Goal: Communication & Community: Answer question/provide support

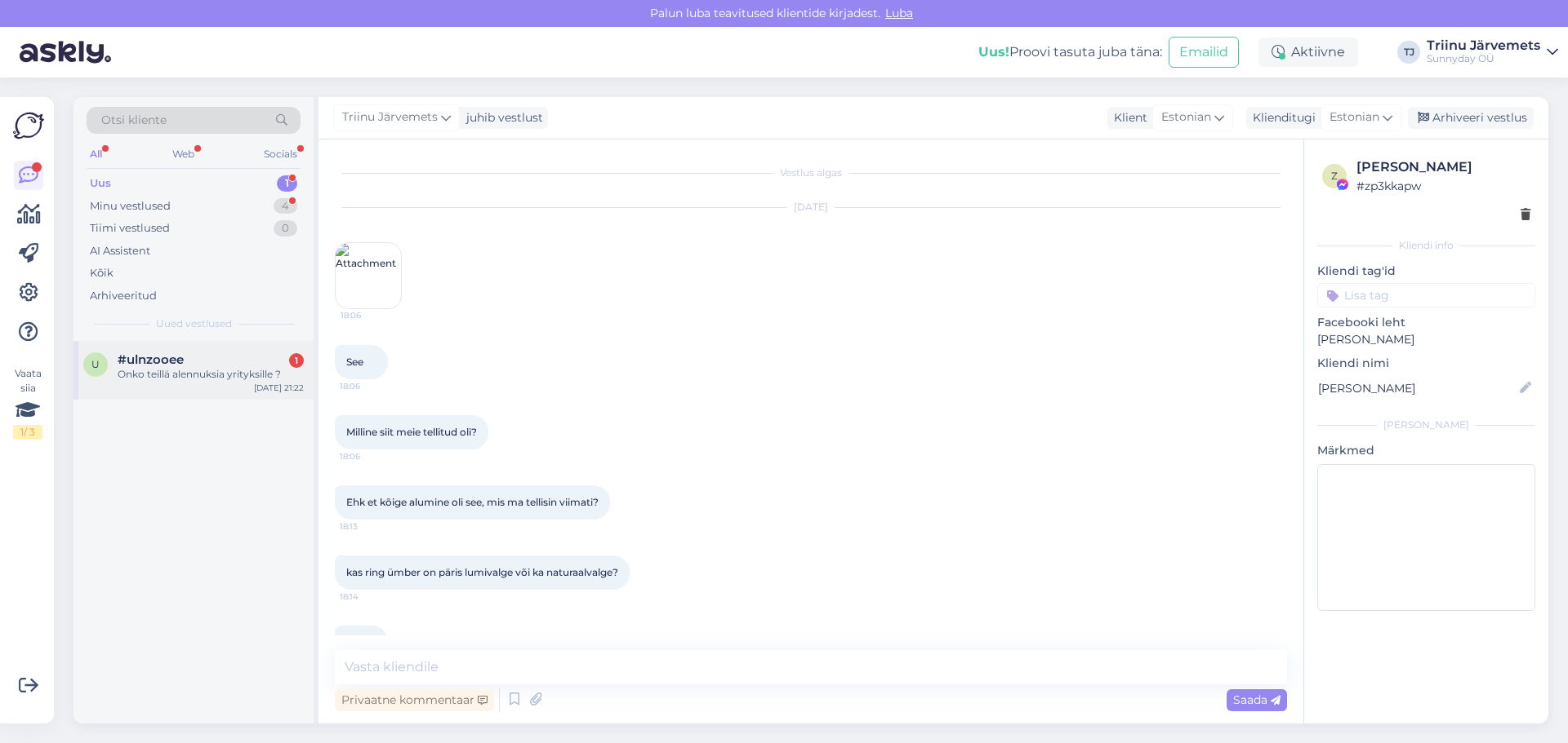
scroll to position [9282, 0]
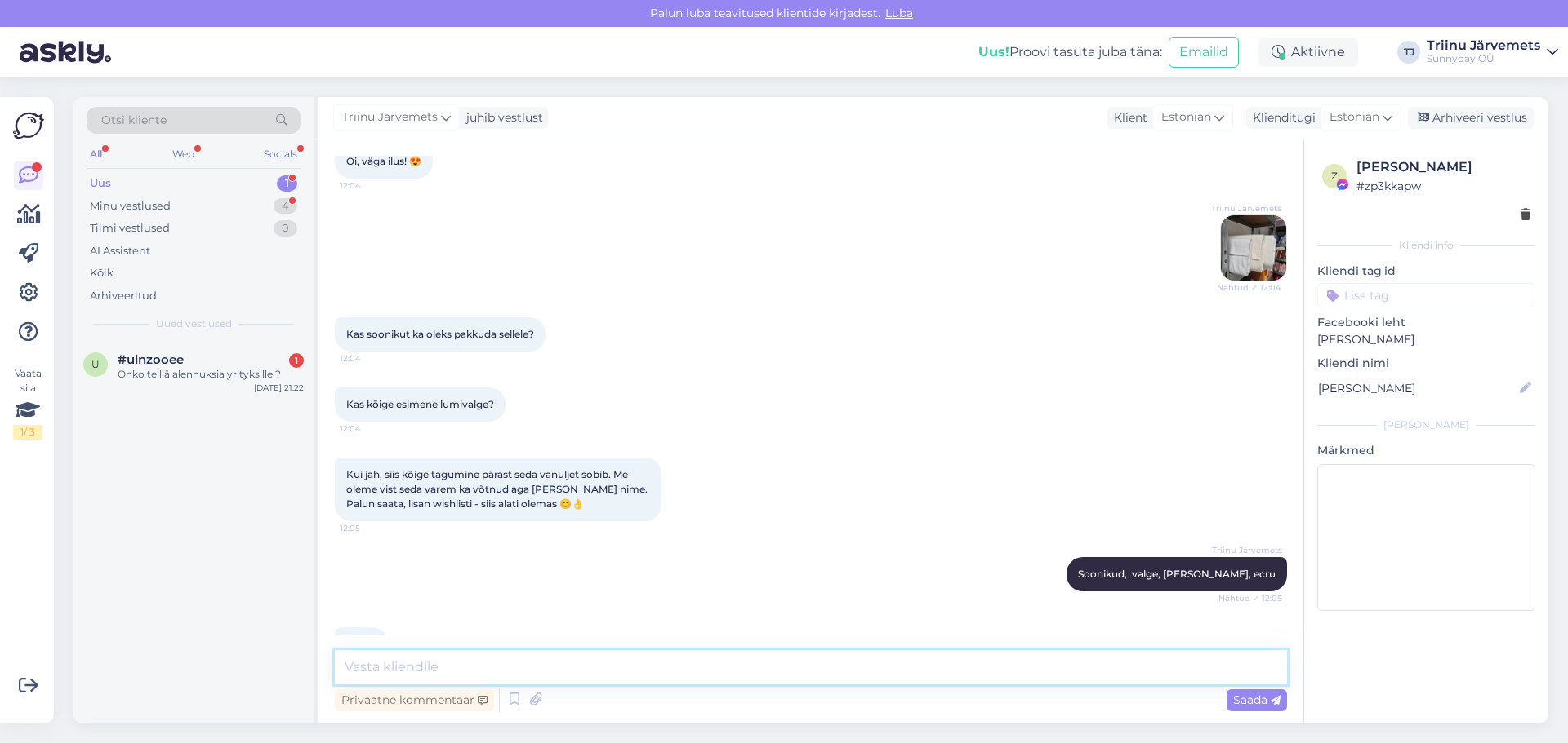
click at [527, 669] on textarea at bounding box center [811, 667] width 952 height 34
paste textarea "[URL][DOMAIN_NAME]"
type textarea "[URL][DOMAIN_NAME]"
click at [1261, 709] on div "Saada" at bounding box center [1256, 701] width 61 height 22
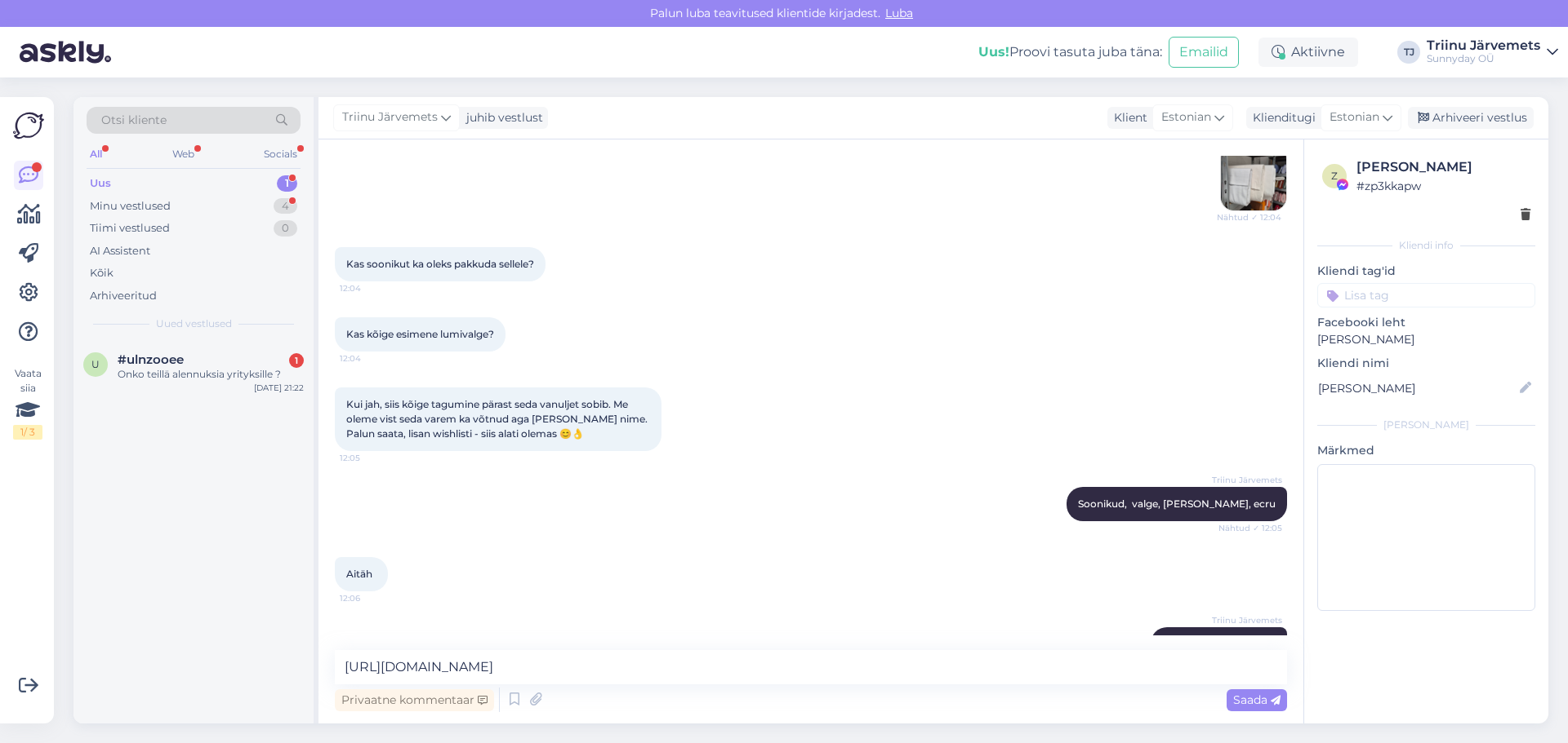
scroll to position [9455, 0]
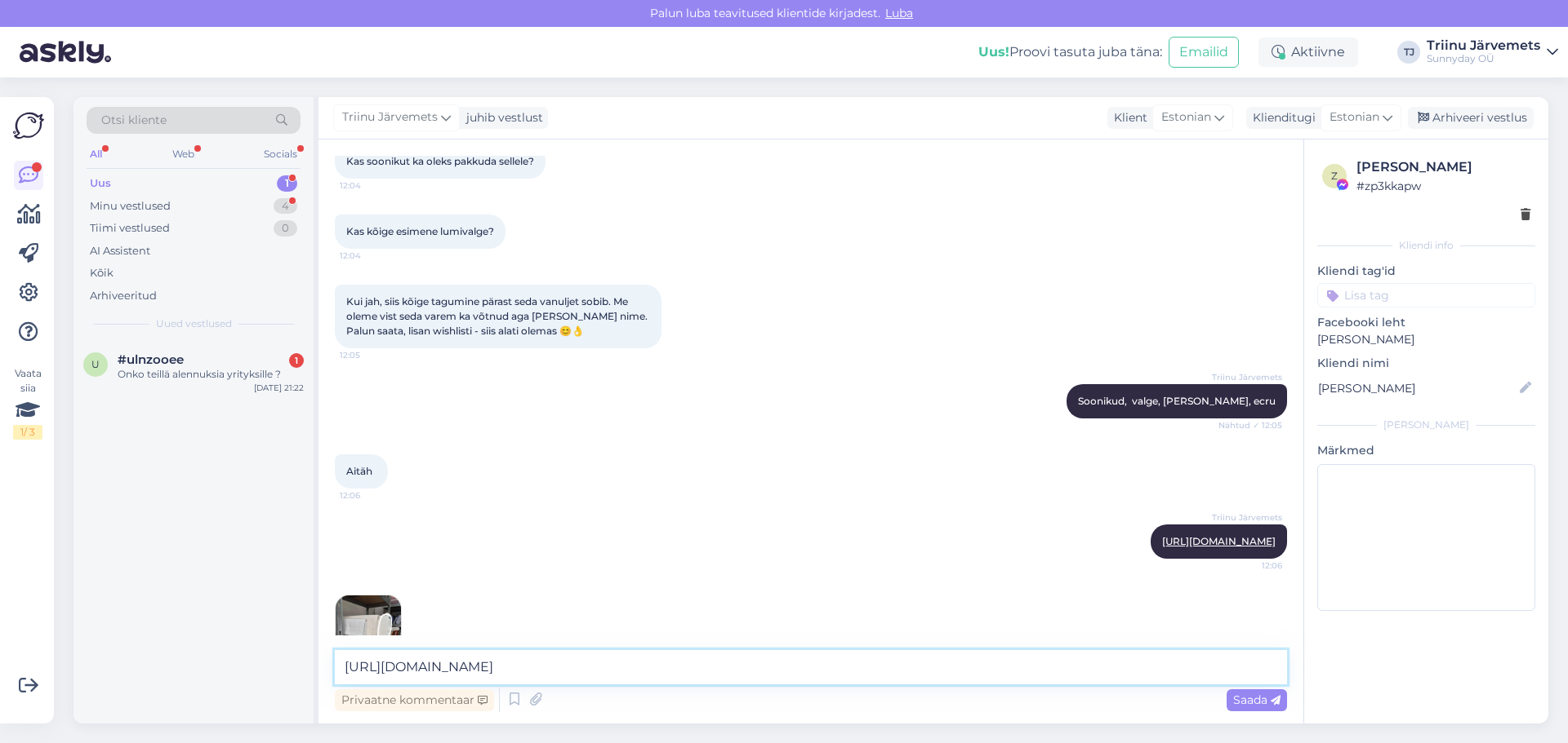
click at [444, 667] on textarea "[URL][DOMAIN_NAME]" at bounding box center [811, 667] width 952 height 34
paste textarea "[URL][DOMAIN_NAME]"
type textarea "[URL][DOMAIN_NAME]"
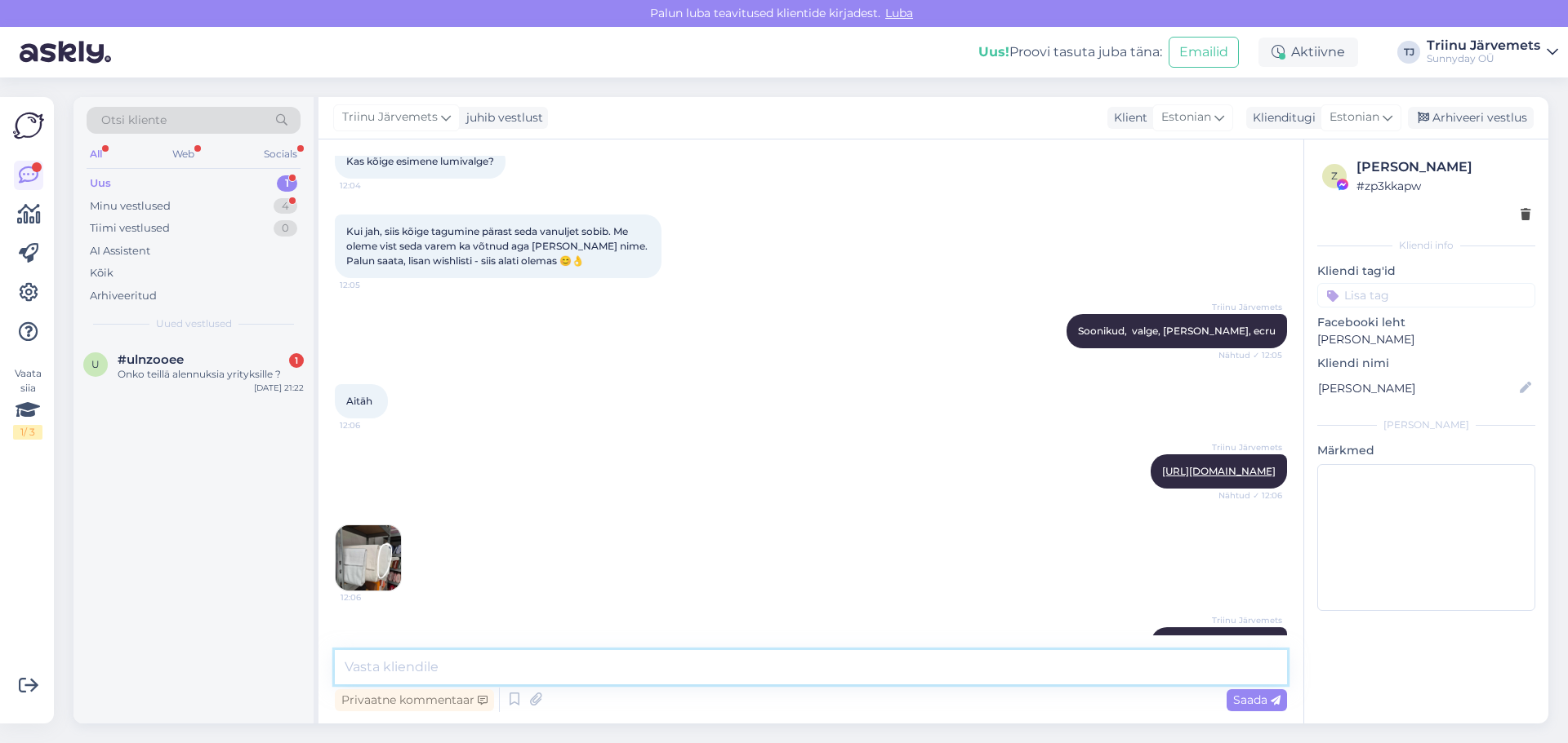
paste textarea "[URL][DOMAIN_NAME]"
type textarea "[URL][DOMAIN_NAME]"
click at [1236, 701] on span "Saada" at bounding box center [1256, 700] width 48 height 15
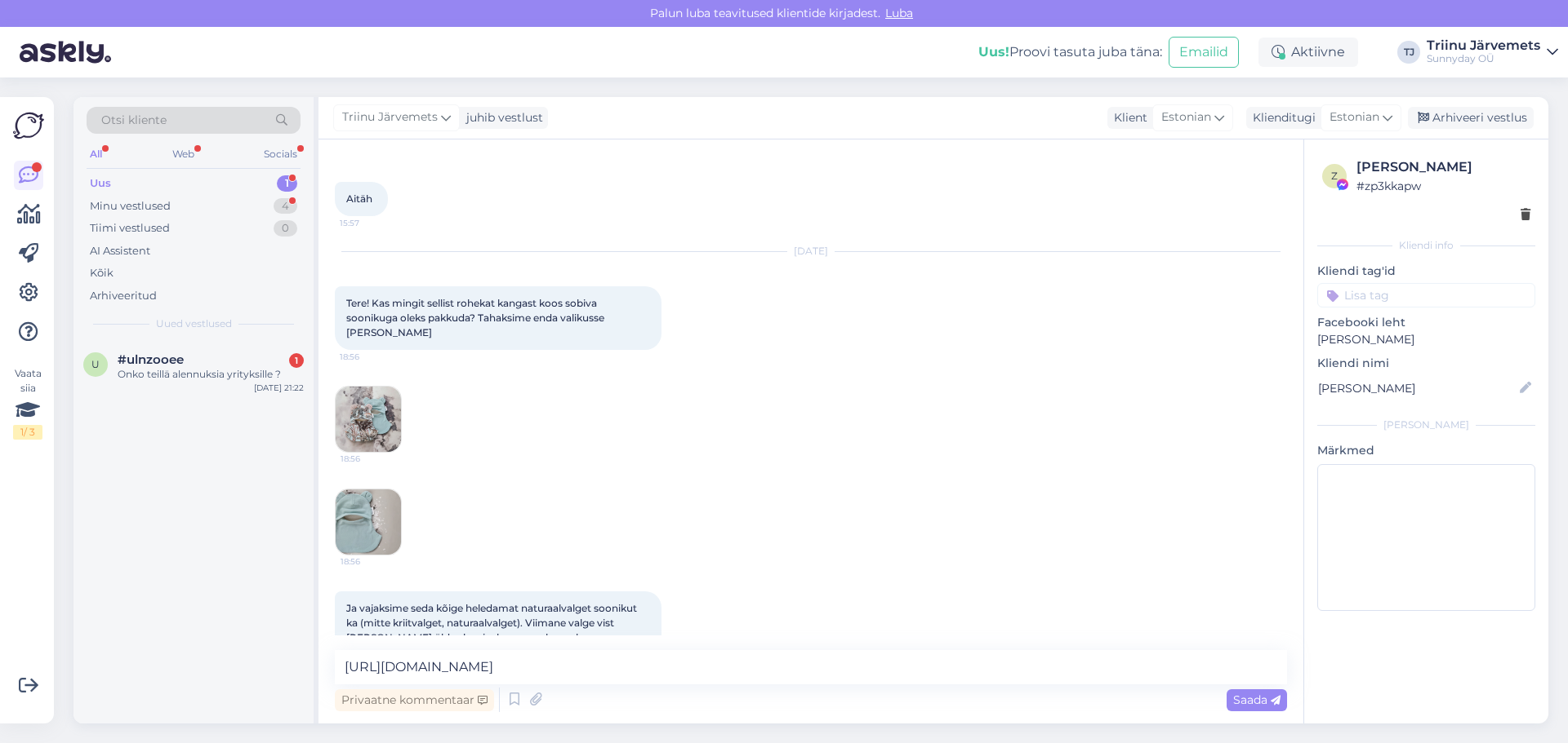
scroll to position [8045, 0]
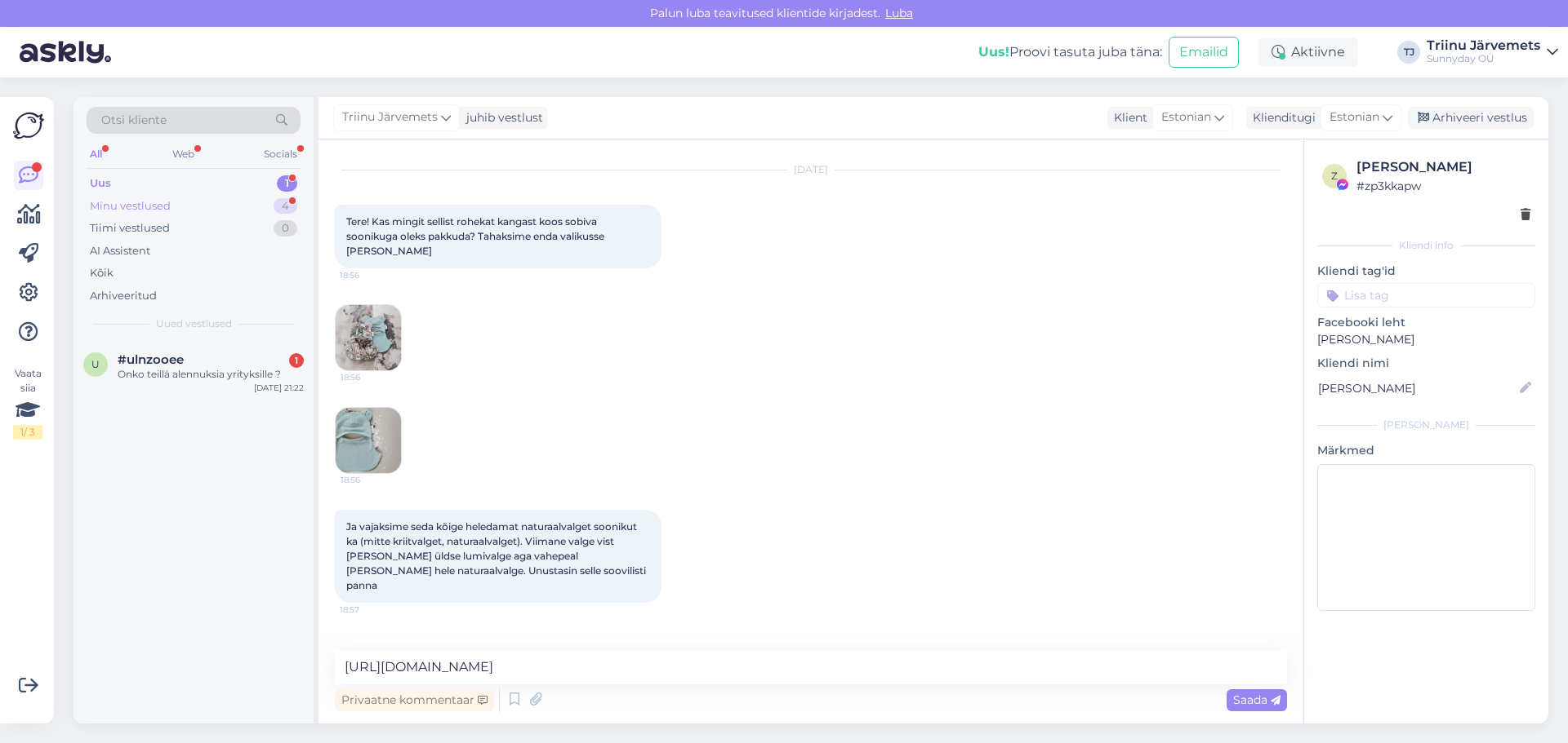
click at [128, 208] on div "Minu vestlused" at bounding box center [130, 207] width 81 height 17
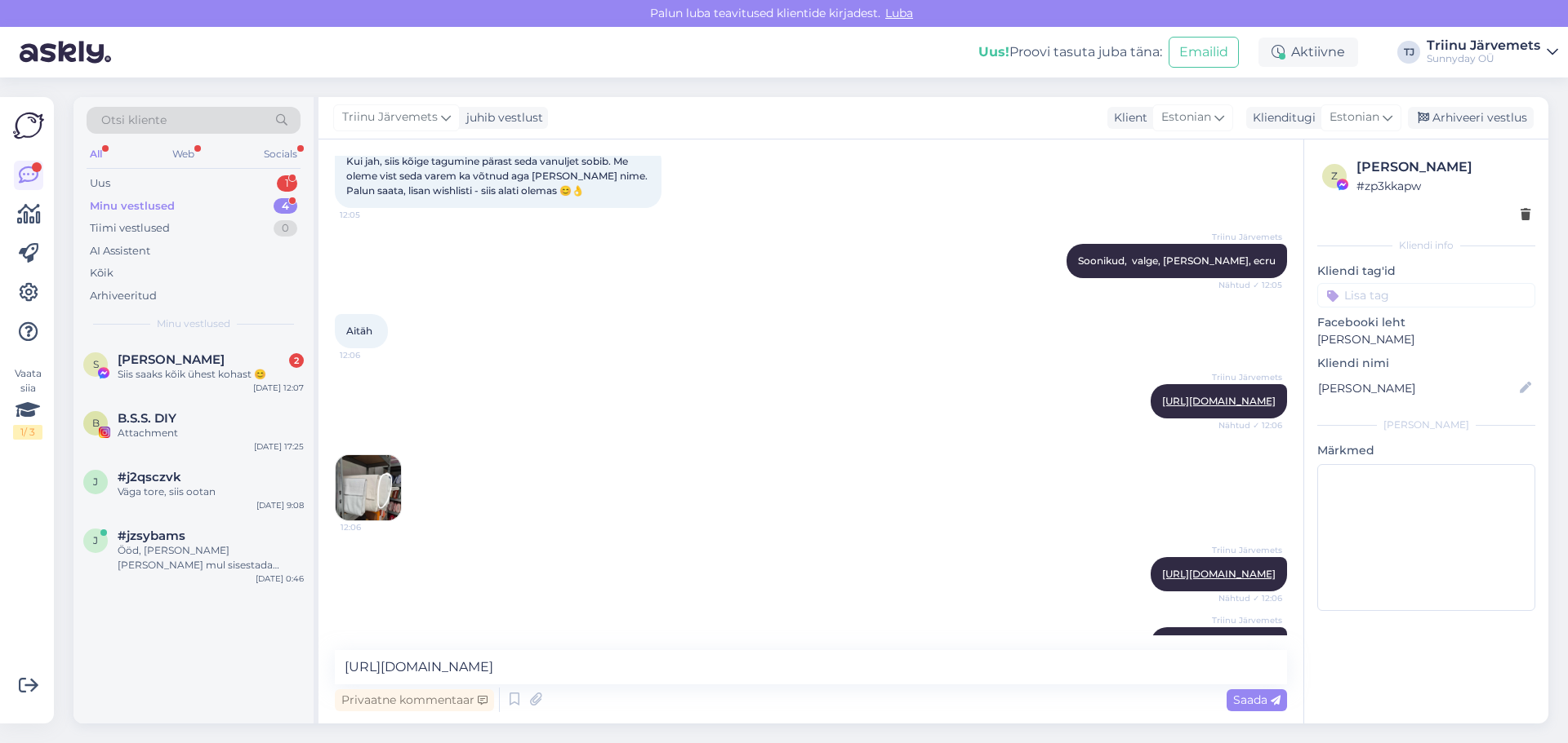
scroll to position [9736, 0]
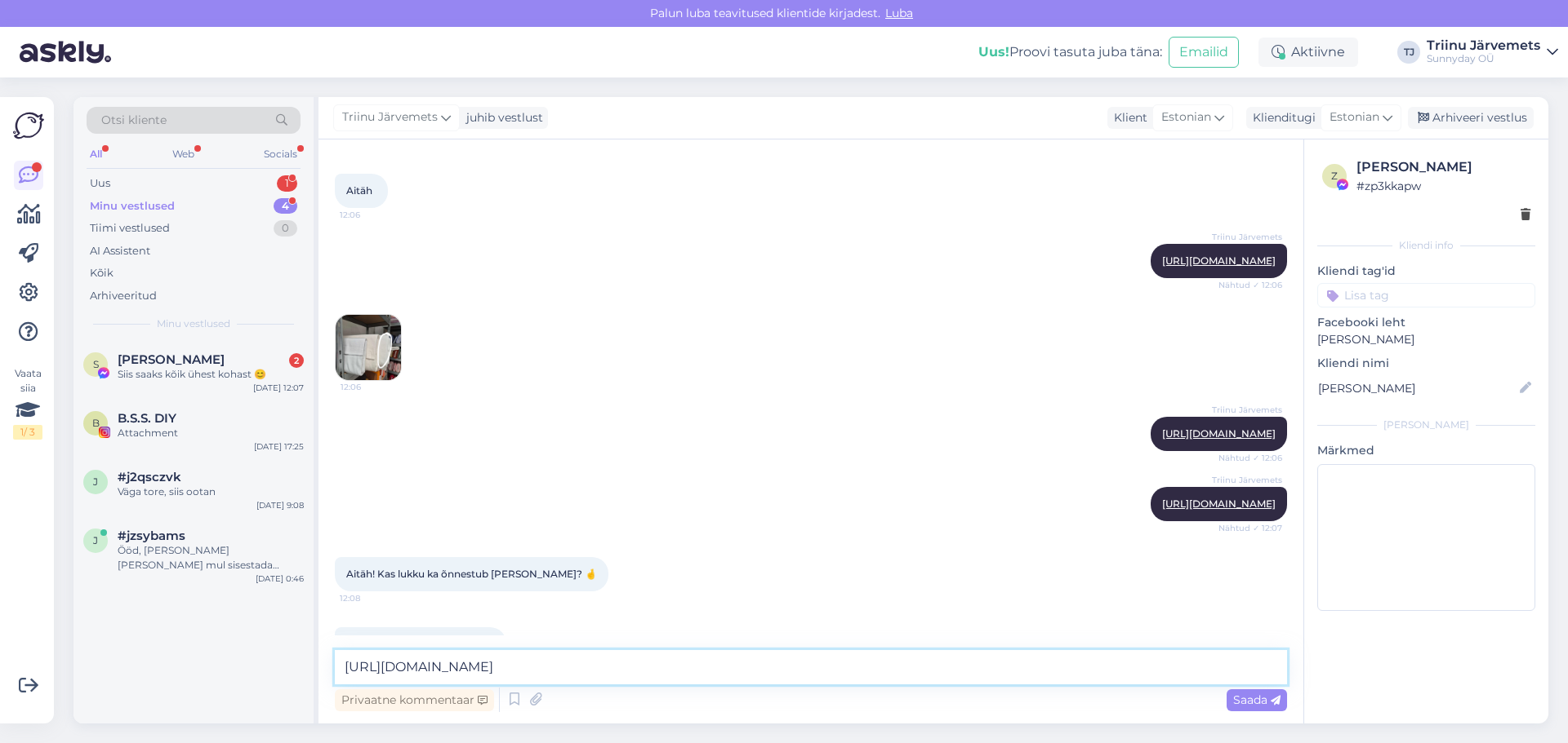
click at [584, 656] on textarea "[URL][DOMAIN_NAME]" at bounding box center [811, 667] width 952 height 34
type textarea "l"
type textarea "luku värv ma ei saanud aru, kas loodusvalge või roheline"
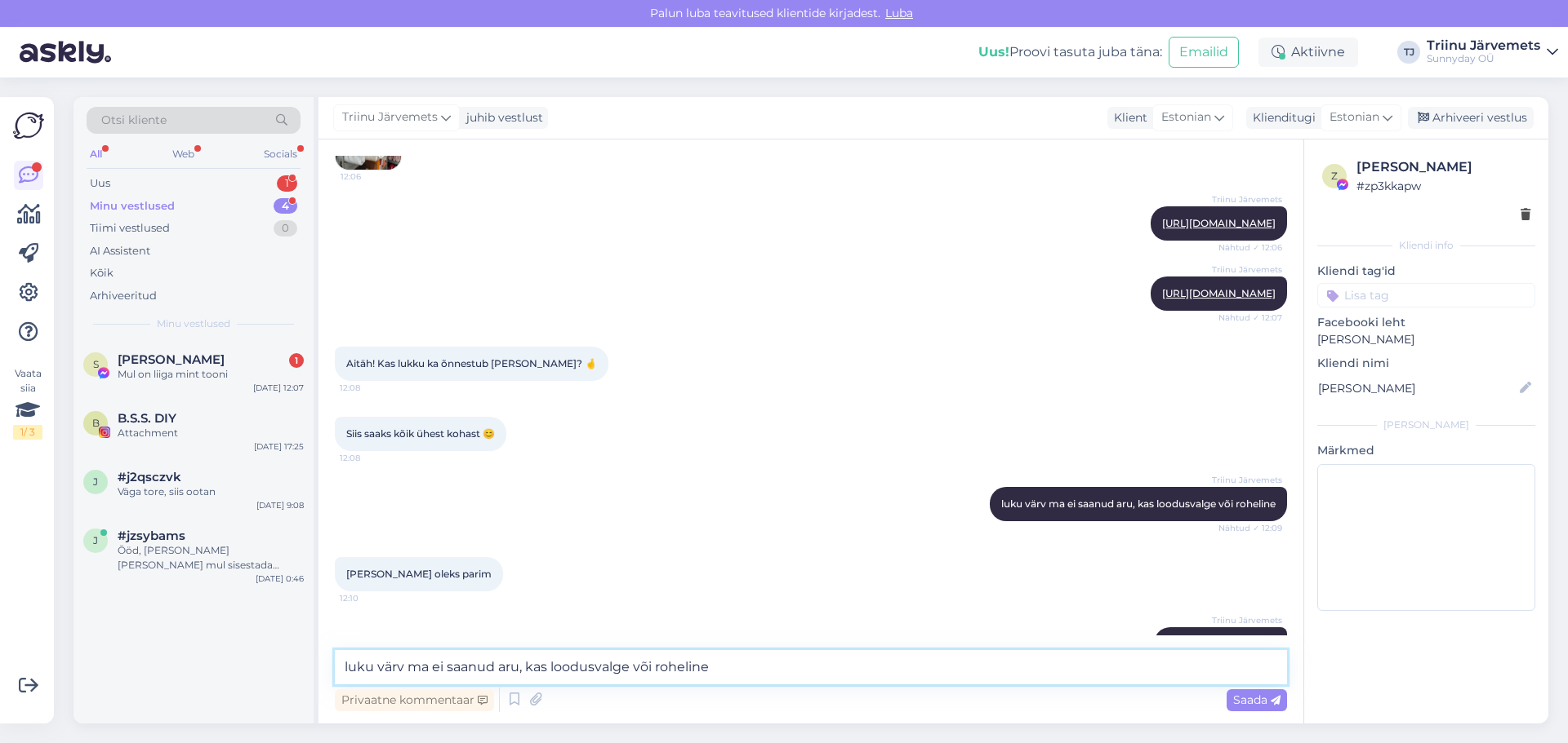
scroll to position [10017, 0]
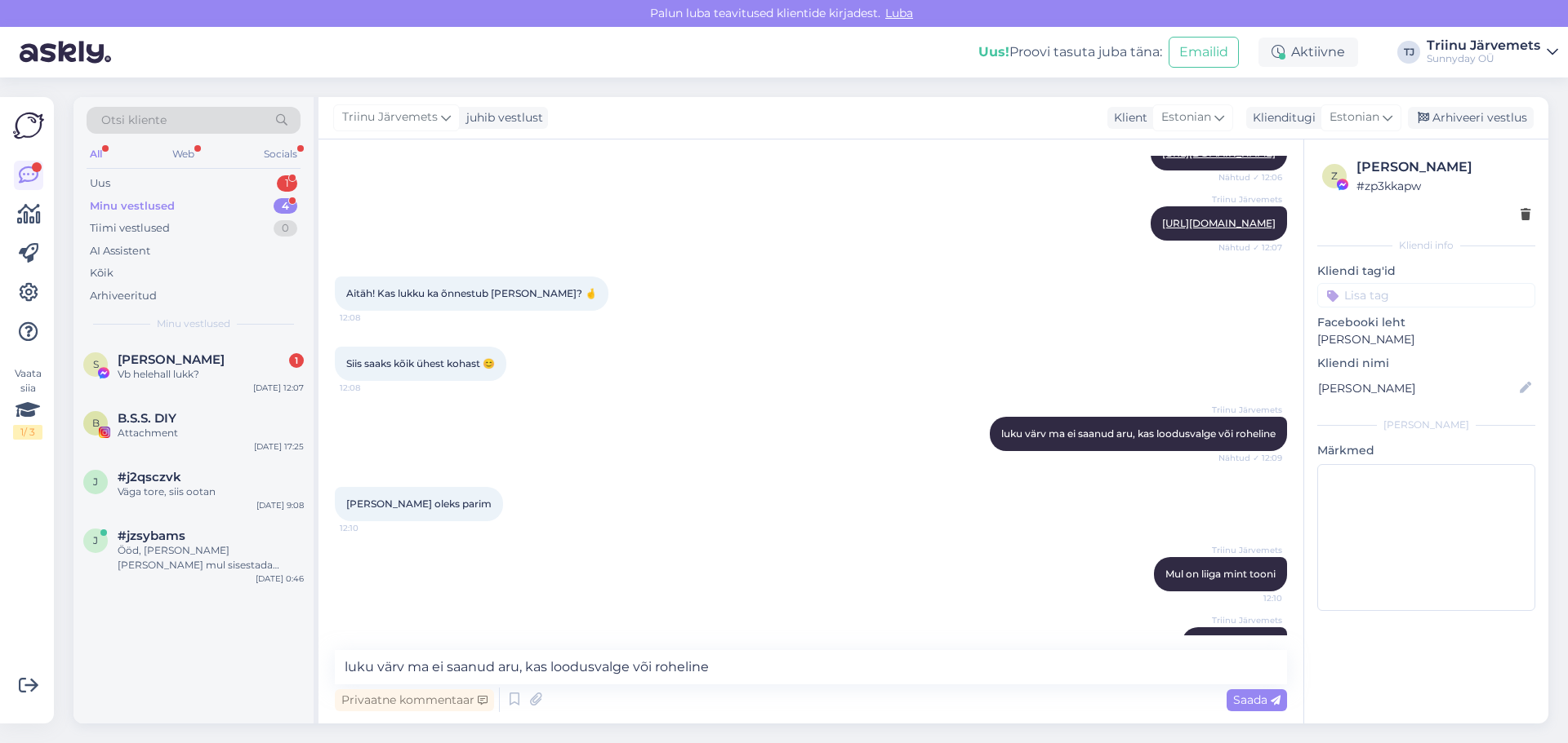
drag, startPoint x: 134, startPoint y: 211, endPoint x: 122, endPoint y: 192, distance: 22.5
click at [133, 211] on div "Minu vestlused" at bounding box center [131, 207] width 85 height 17
click at [116, 182] on div "Uus 1" at bounding box center [194, 183] width 214 height 23
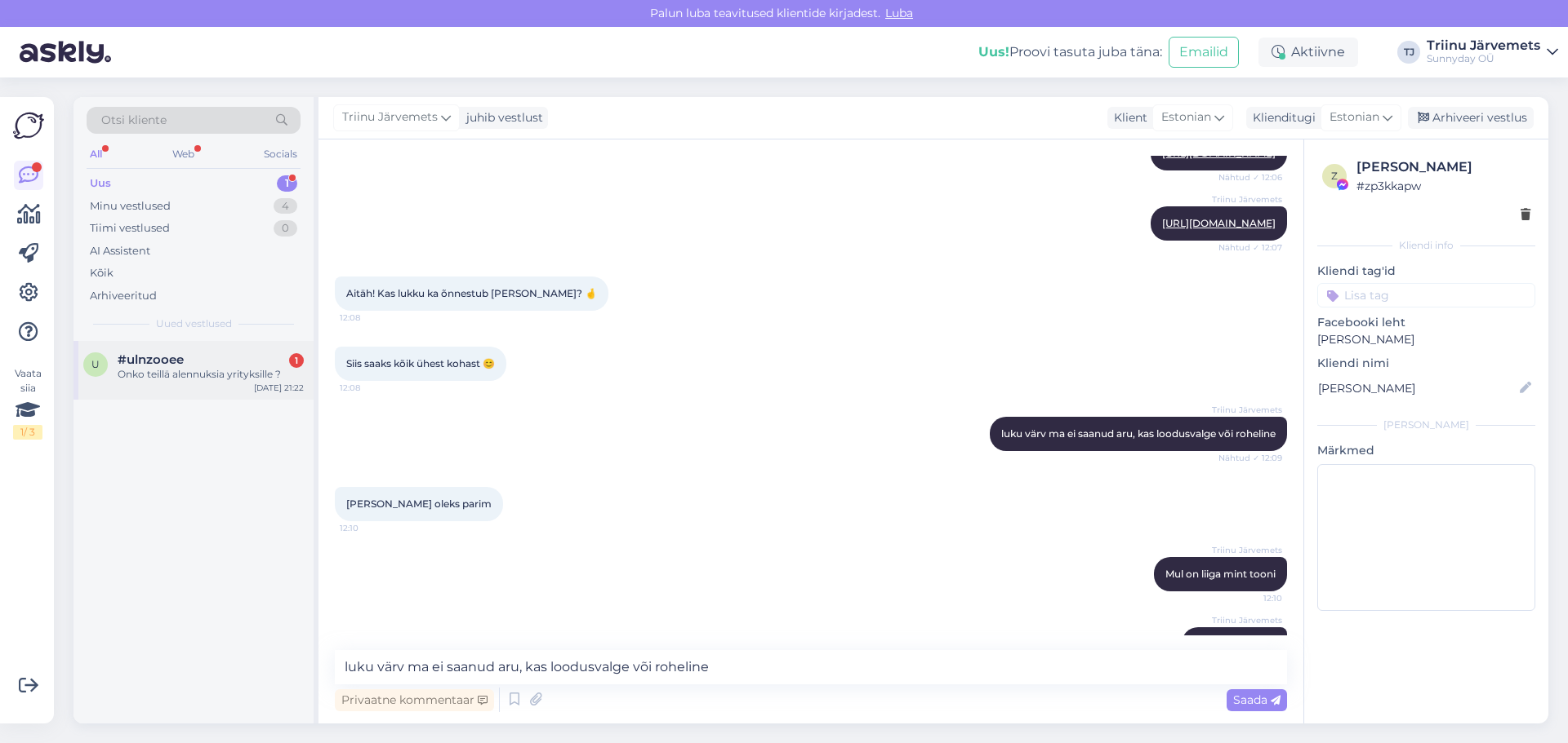
click at [193, 382] on div "u #ulnzooee 1 Onko teillä alennuksia yrityksille ? [DATE] 21:22" at bounding box center [194, 370] width 240 height 59
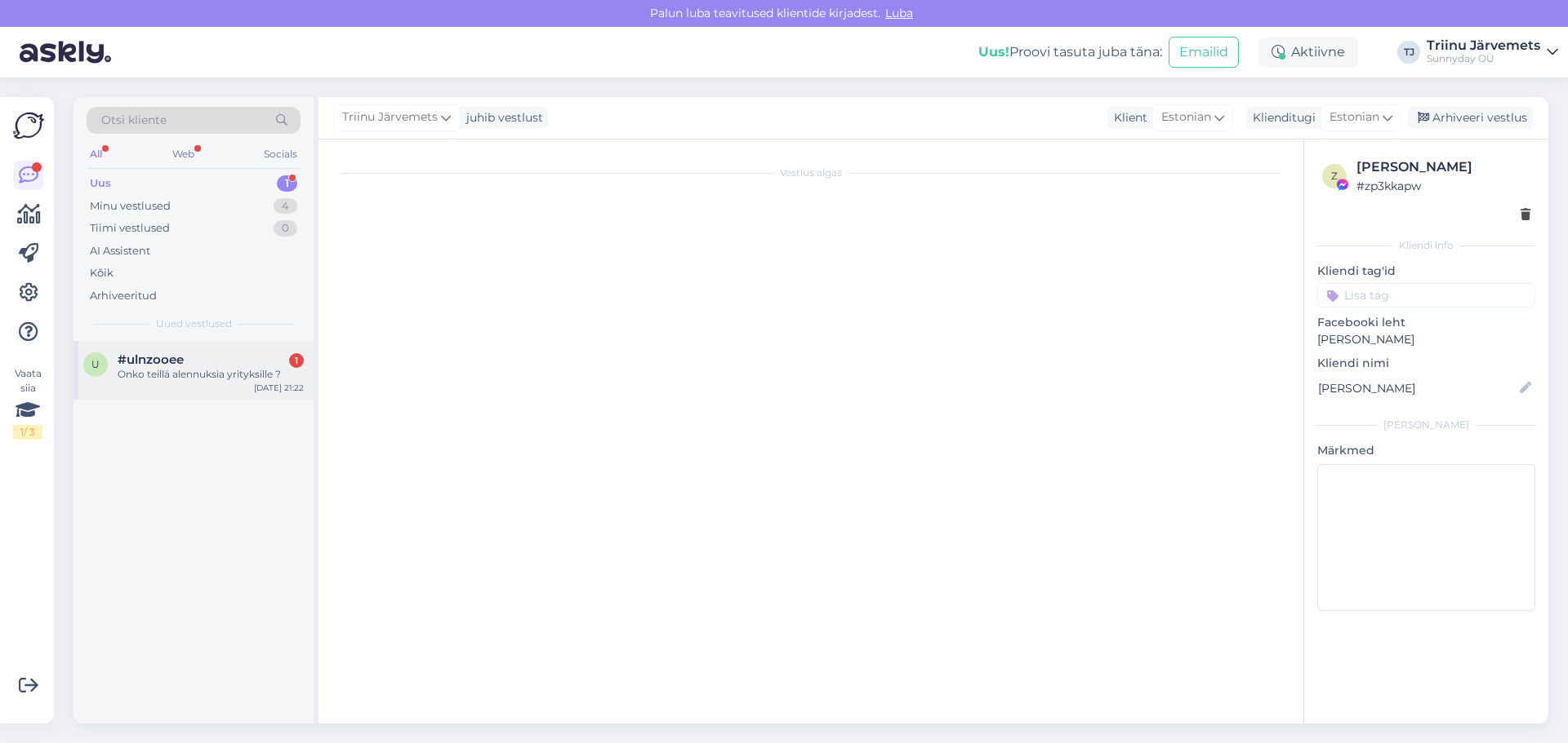
scroll to position [0, 0]
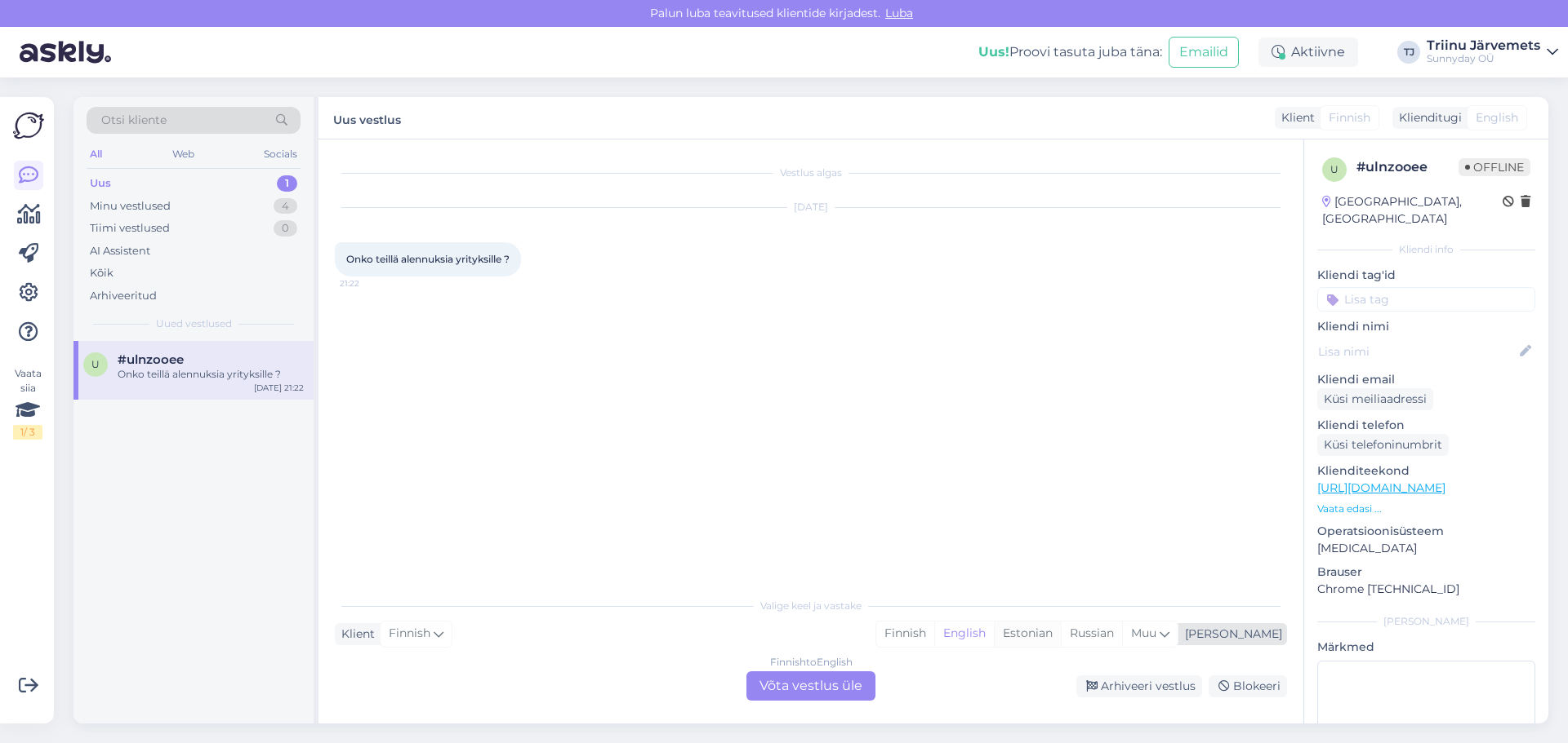
click at [1060, 628] on div "Estonian" at bounding box center [1028, 634] width 67 height 24
click at [829, 687] on div "Finnish to Estonian Võta vestlus üle" at bounding box center [811, 686] width 129 height 30
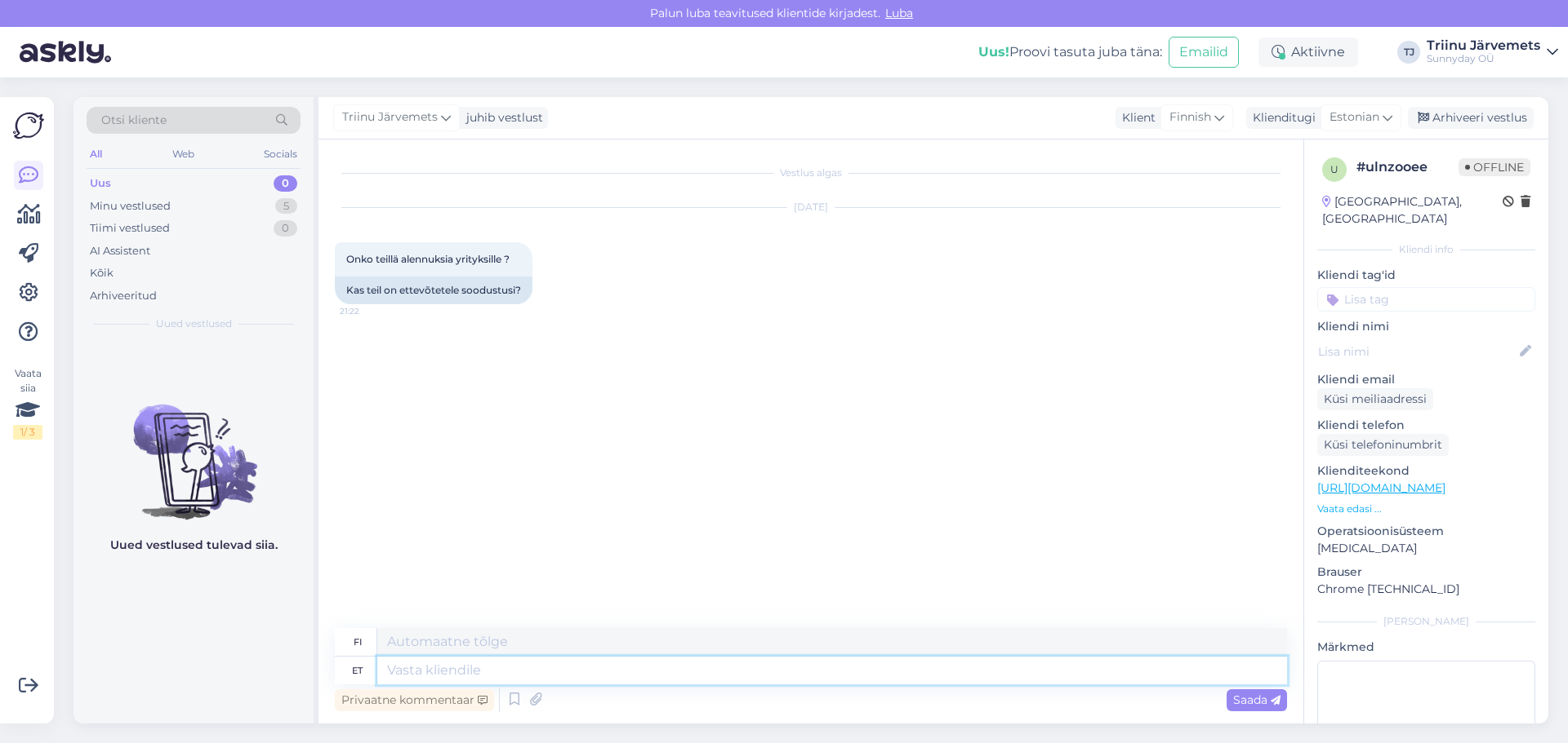
click at [555, 669] on textarea at bounding box center [832, 670] width 909 height 28
type textarea "Tere,kui o"
type textarea "[PERSON_NAME]"
type textarea "Tere,[PERSON_NAME]"
type textarea "Hei, mitä kuuluu?"
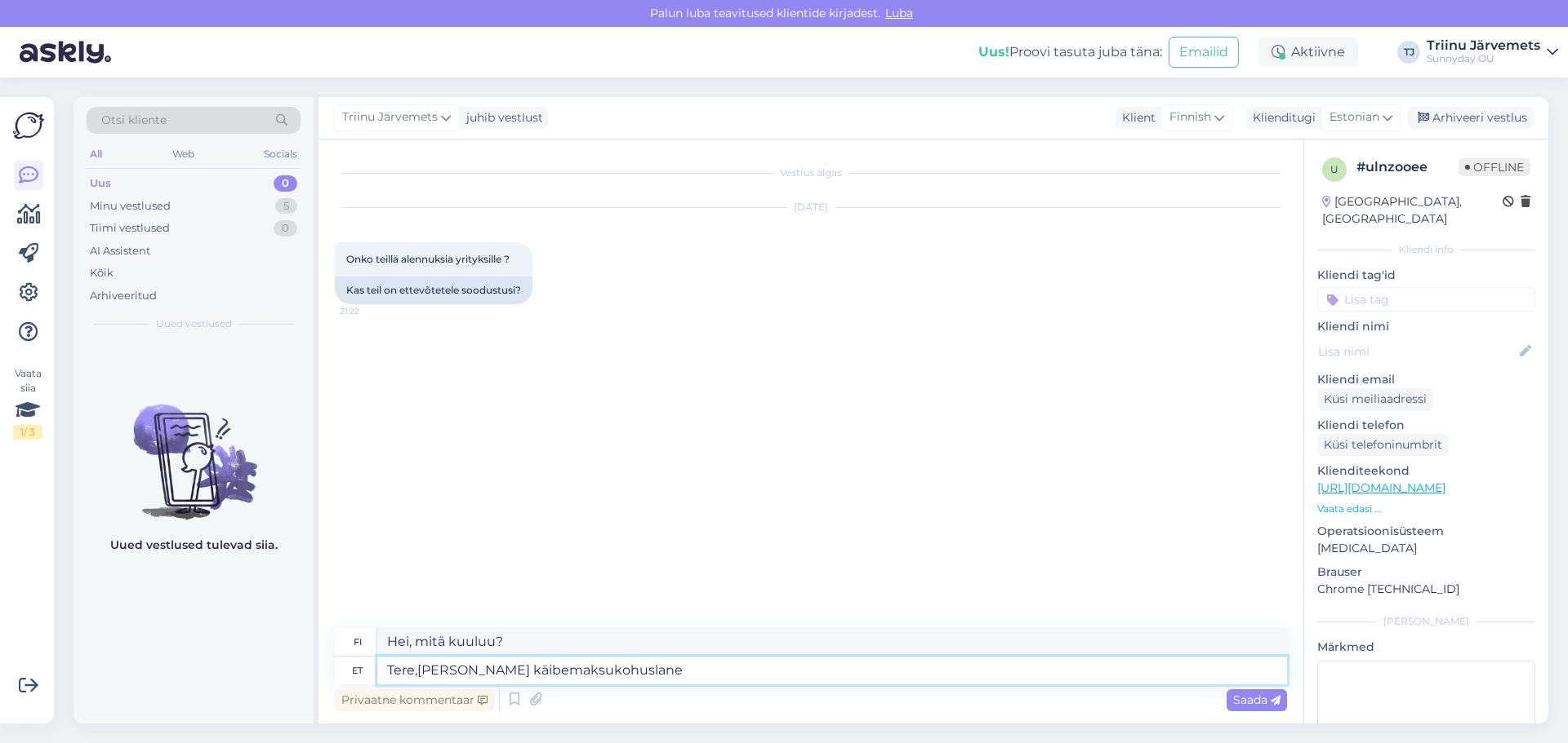
type textarea "Tere,[PERSON_NAME] käibemaksukohuslane s"
type textarea "[PERSON_NAME] olet arvonlisäverovelvollinen"
type textarea "Tere,[PERSON_NAME] käibemaksukohuslane saate"
type textarea "[PERSON_NAME] olet arvonlisäverovelvollinen, [PERSON_NAME]"
type textarea "Tere,[PERSON_NAME] käibemaksukohuslane saate osta o"
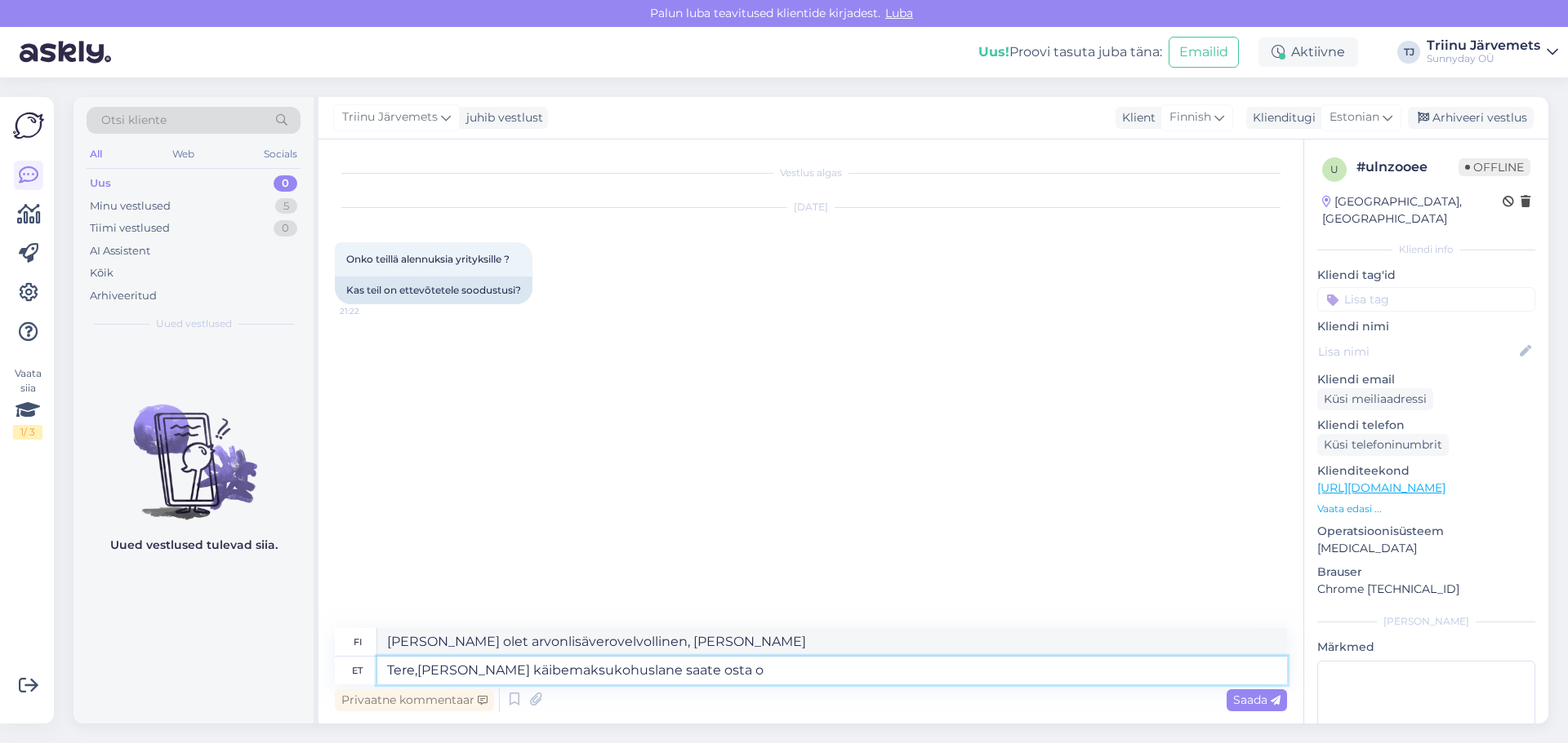
type textarea "[PERSON_NAME], [PERSON_NAME] ostaa"
type textarea "Tere,[PERSON_NAME] käibemaksukohuslane saate [PERSON_NAME]"
type textarea "[PERSON_NAME] olet ALV-rekisterissä, [PERSON_NAME] ostaa ilman"
type textarea "Tere,[PERSON_NAME] käibemaksukohuslane saate [PERSON_NAME] KM-"
type textarea "[PERSON_NAME] olet ALV-velvollinen, [PERSON_NAME] ostaa ilman ALV:tä."
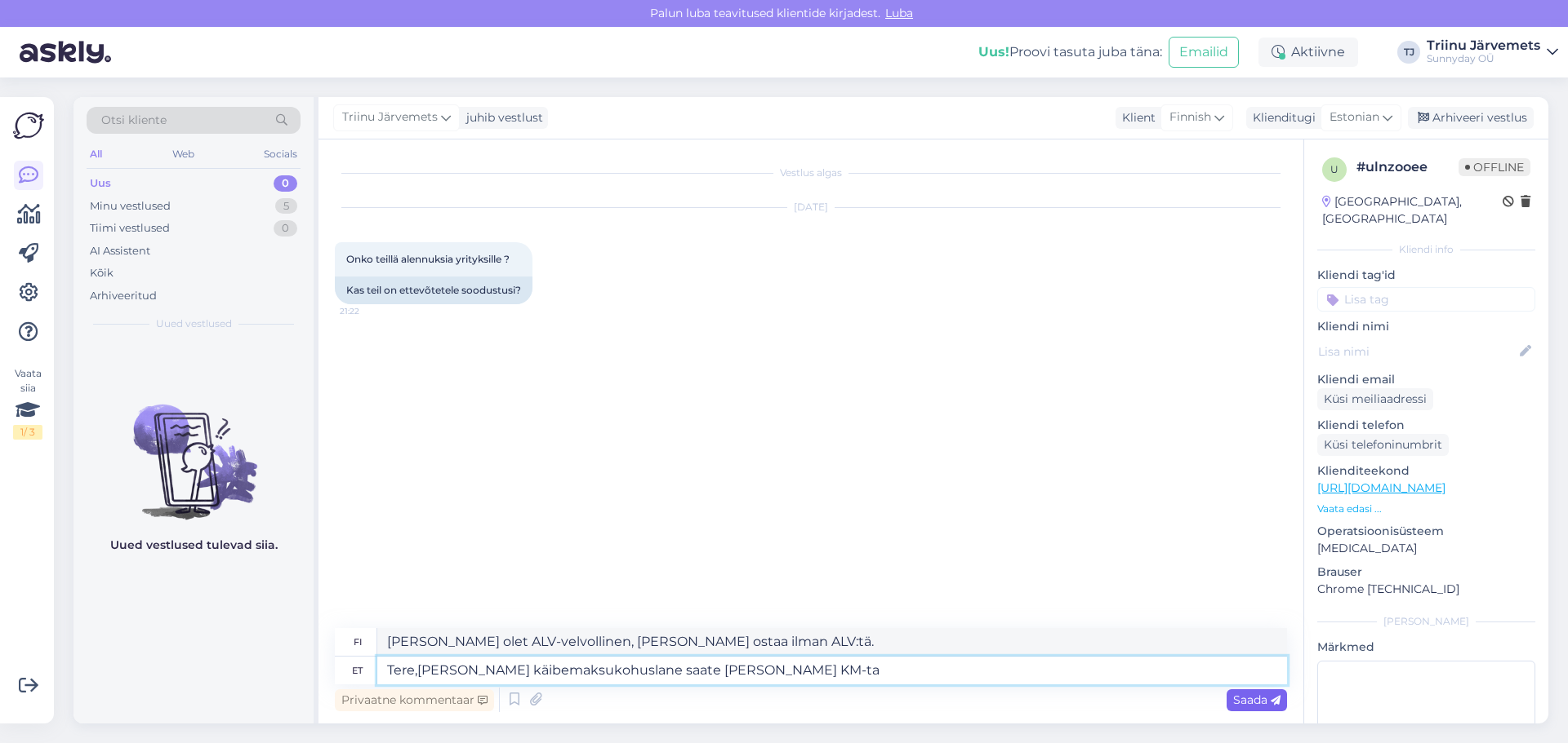
type textarea "Tere,[PERSON_NAME] käibemaksukohuslane saate [PERSON_NAME] KM-ta"
click at [1248, 701] on span "Saada" at bounding box center [1256, 700] width 48 height 15
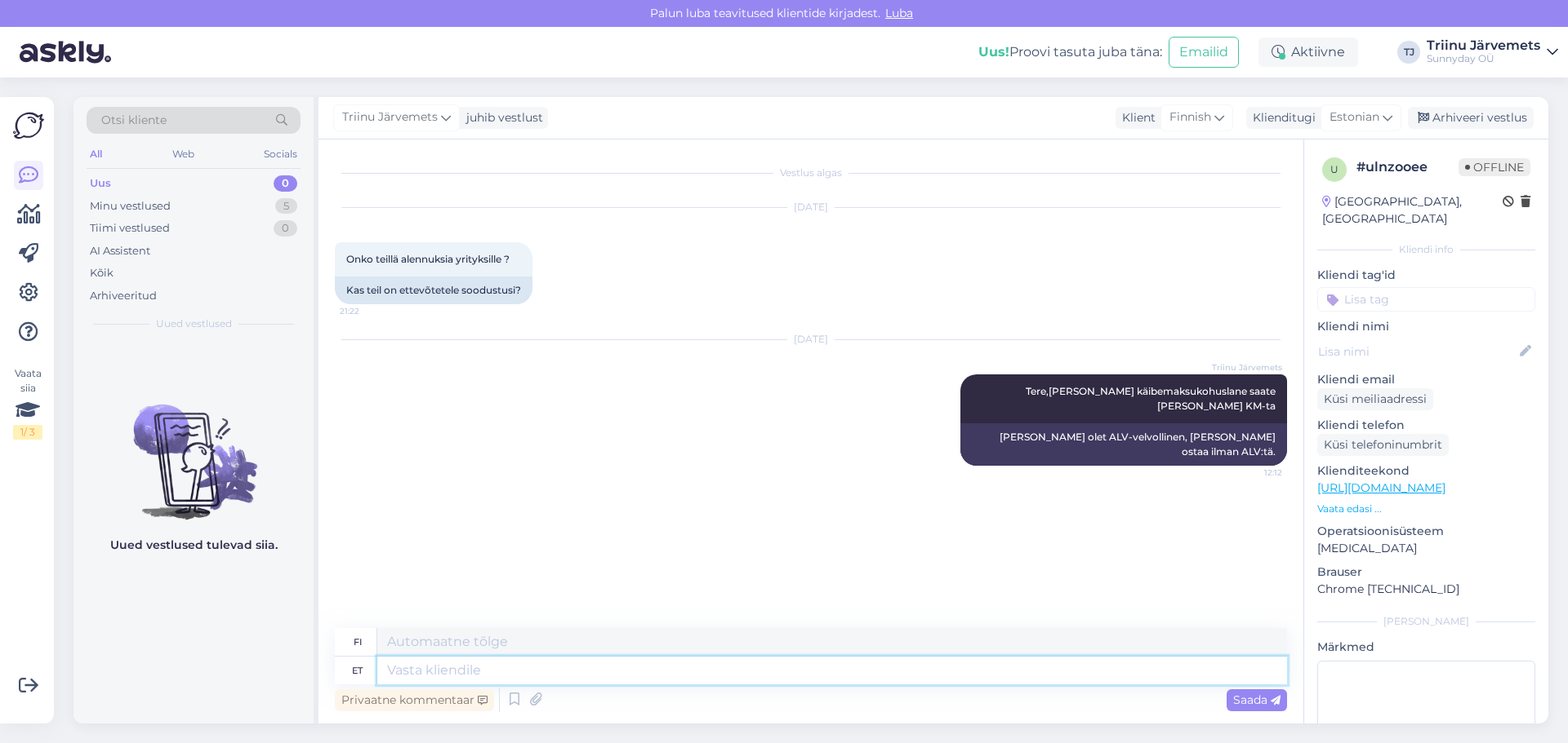
click at [658, 681] on textarea at bounding box center [832, 670] width 909 height 28
type textarea "Muidu"
type textarea "Muuten"
type textarea "[PERSON_NAME] on"
type textarea "Muuten me"
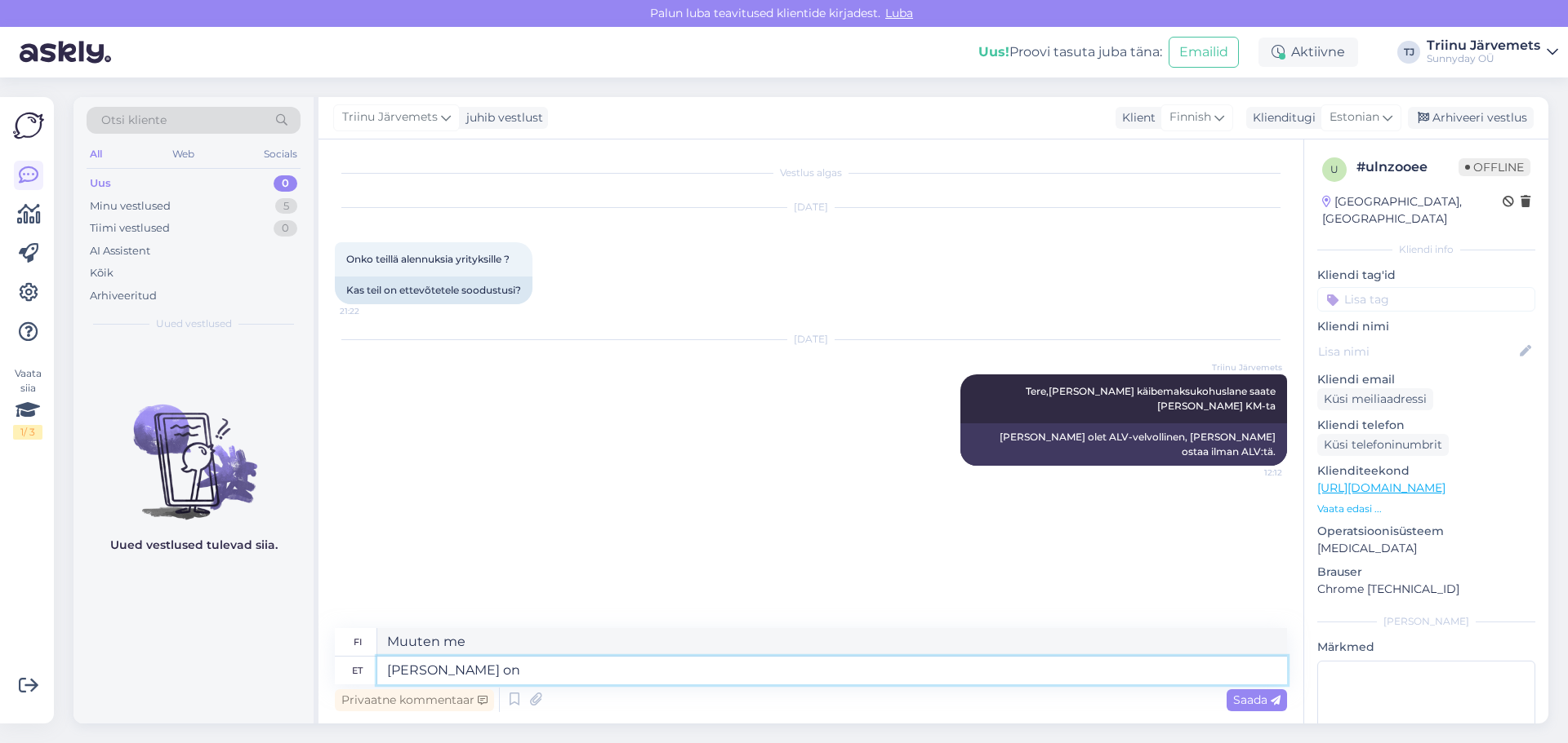
type textarea "[PERSON_NAME] on k"
type textarea "Muuten meillä on"
type textarea "[PERSON_NAME] on kupongisüsteem, e"
type textarea "Muuten meillä on kuponkijärjestelmä."
type textarea "Muidu meil on kupongisüsteem, eraldi ei"
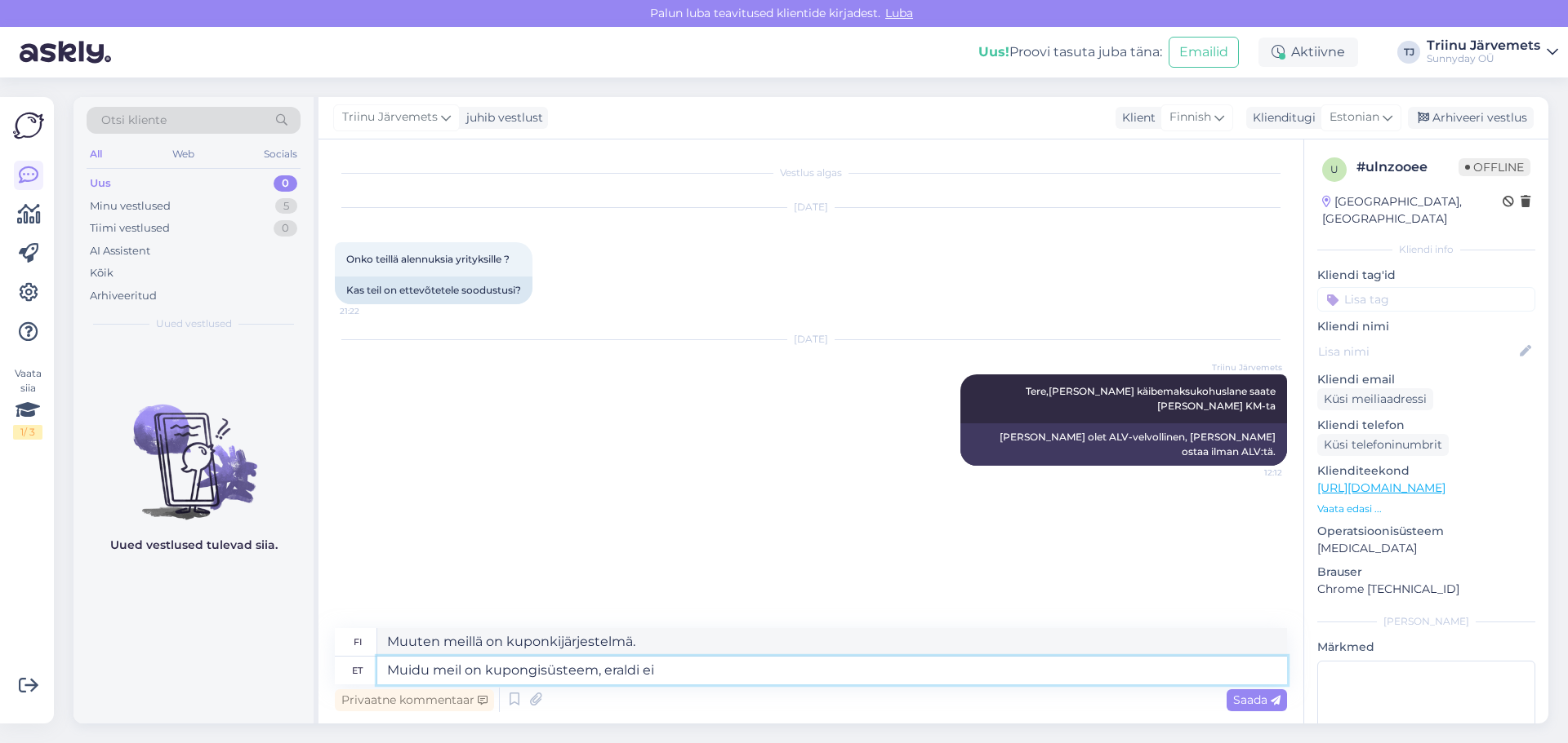
type textarea "Muuten meillä on erillinen kuponkijärjestelmä"
type textarea "Muidu meil on kupongisüsteem, eraldi ei i"
type textarea "Muuten meillä on kuponkijärjestelmä, ei erillinen"
type textarea "Muidu meil on kupongisüsteem, eraldi [PERSON_NAME]"
type textarea "Muuten meillä on kuponkijärjestelmä, se ei ole erillinen."
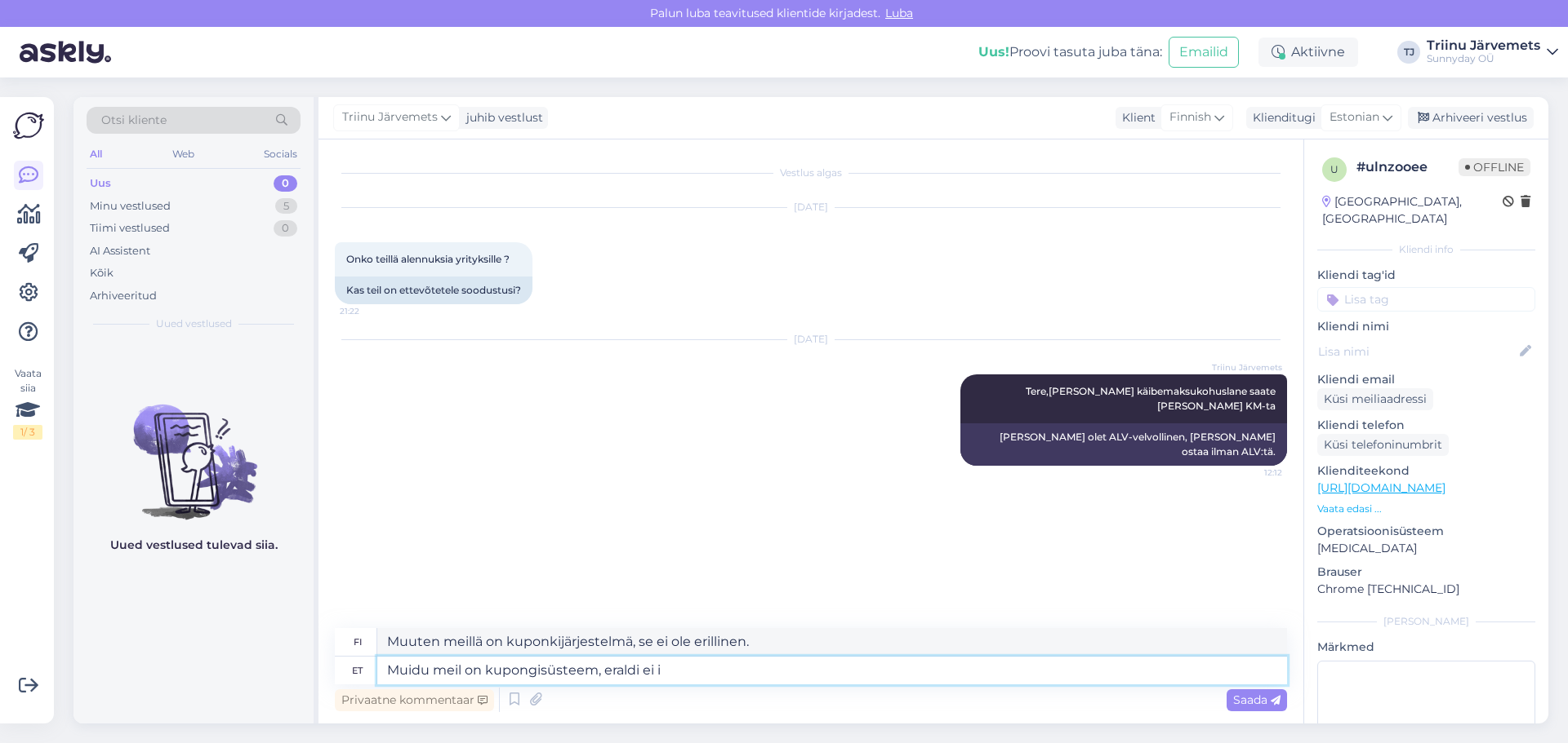
type textarea "Muidu meil on kupongisüsteem, eraldi ei"
type textarea "Muuten meillä on kuponkijärjestelmä, ei erillinen"
type textarea "Muidu meil on kupongisüsteem, eraldi"
type textarea "Muuten meillä on erillinen kuponkijärjestelmä"
type textarea "Muidu meil on kupongisüsteem, eraldi ettevõtte s"
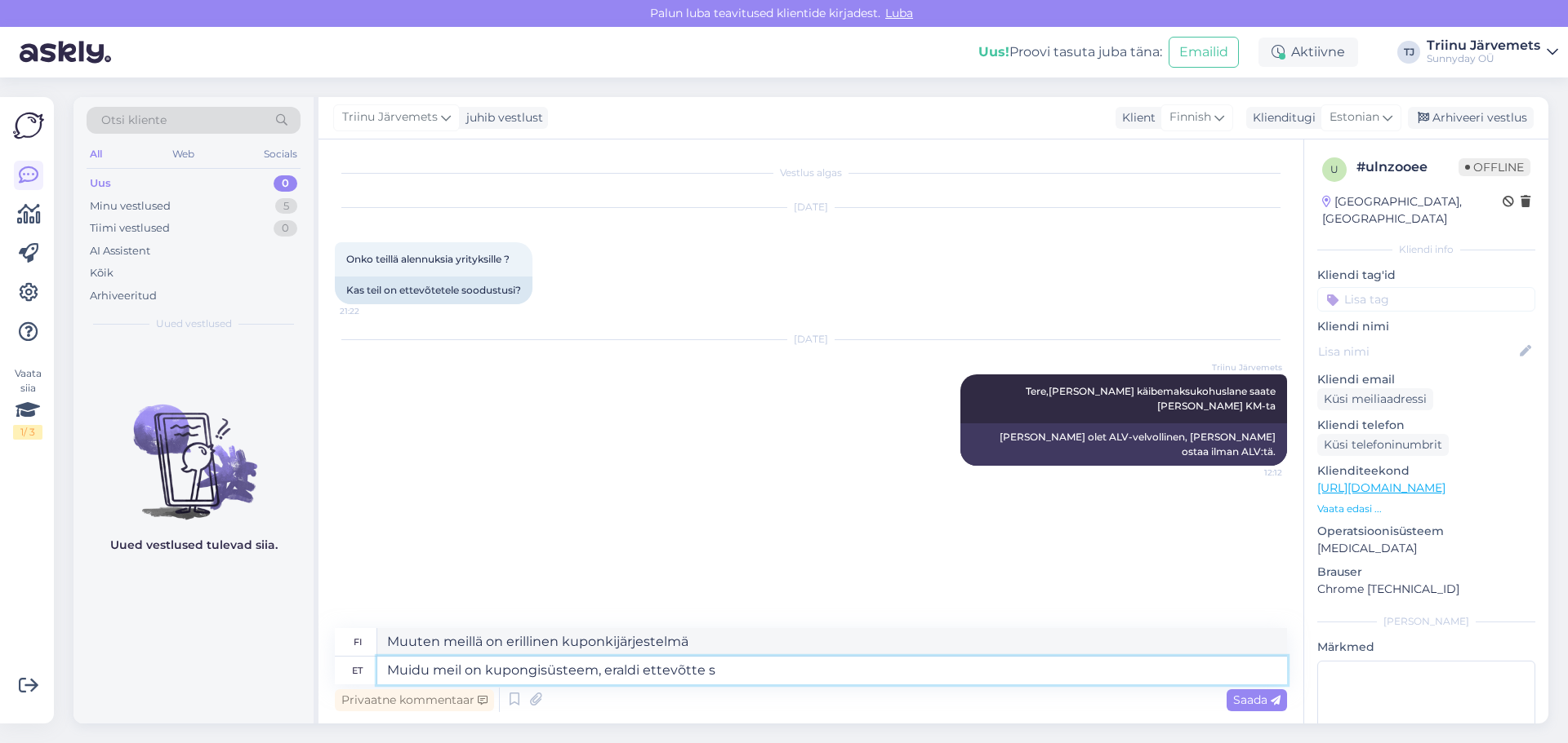
type textarea "Muuten meillä on kuponkijärjestelmä, erillinen yritys"
type textarea "Muidu meil on kupongisüsteem, eraldi ettevõtte soodustusi e"
type textarea "Muuten meillä on kuponkijärjestelmä, erilliset yritysalennukset"
type textarea "Muidu meil on kupongisüsteem, eraldi ettevõtte soodustusi ei"
type textarea "Muuten meillä on kuponkijärjestelmä, ei erillisiä yritysalennuksia."
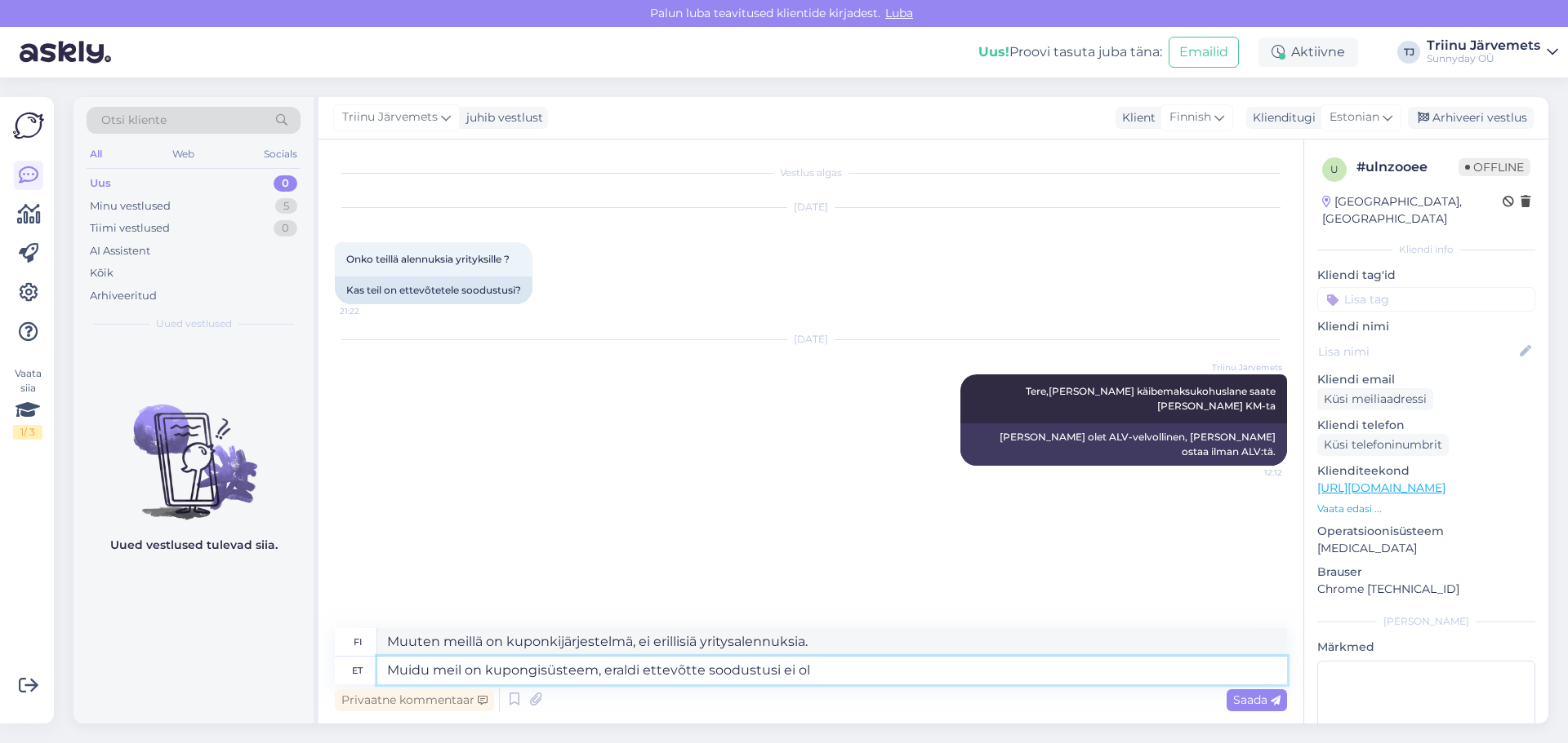
type textarea "Muidu meil on kupongisüsteem, eraldi ettevõtte soodustusi ei ole"
type textarea "Muuten meillä on kuponkijärjestelmä, erillisiä yritysalennuksia ei ole."
type textarea "Muidu meil on kupongisüsteem, eraldi ettevõtte soodustusi ei ole"
click at [1238, 696] on span "Saada" at bounding box center [1256, 700] width 48 height 15
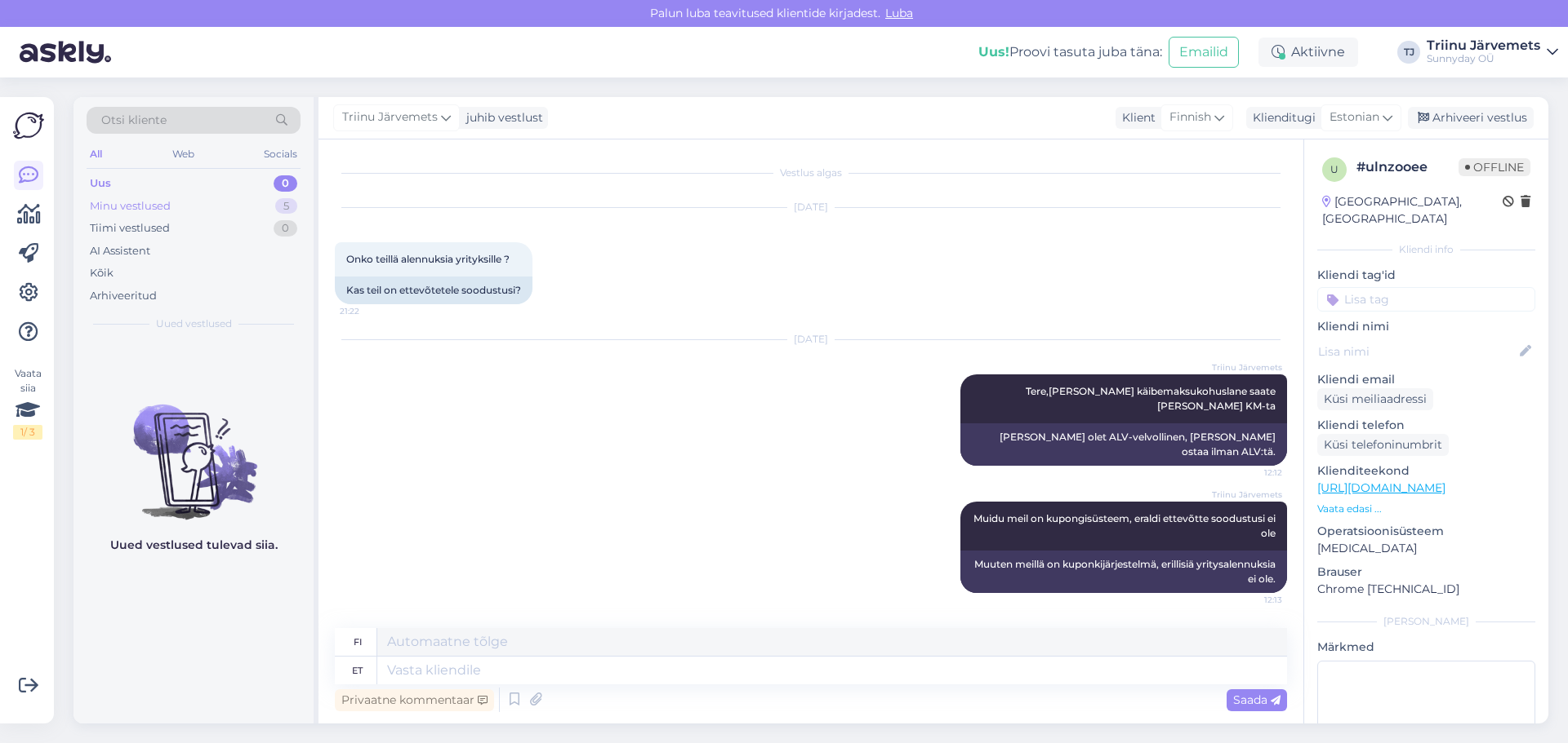
click at [118, 208] on div "Minu vestlused" at bounding box center [130, 207] width 81 height 17
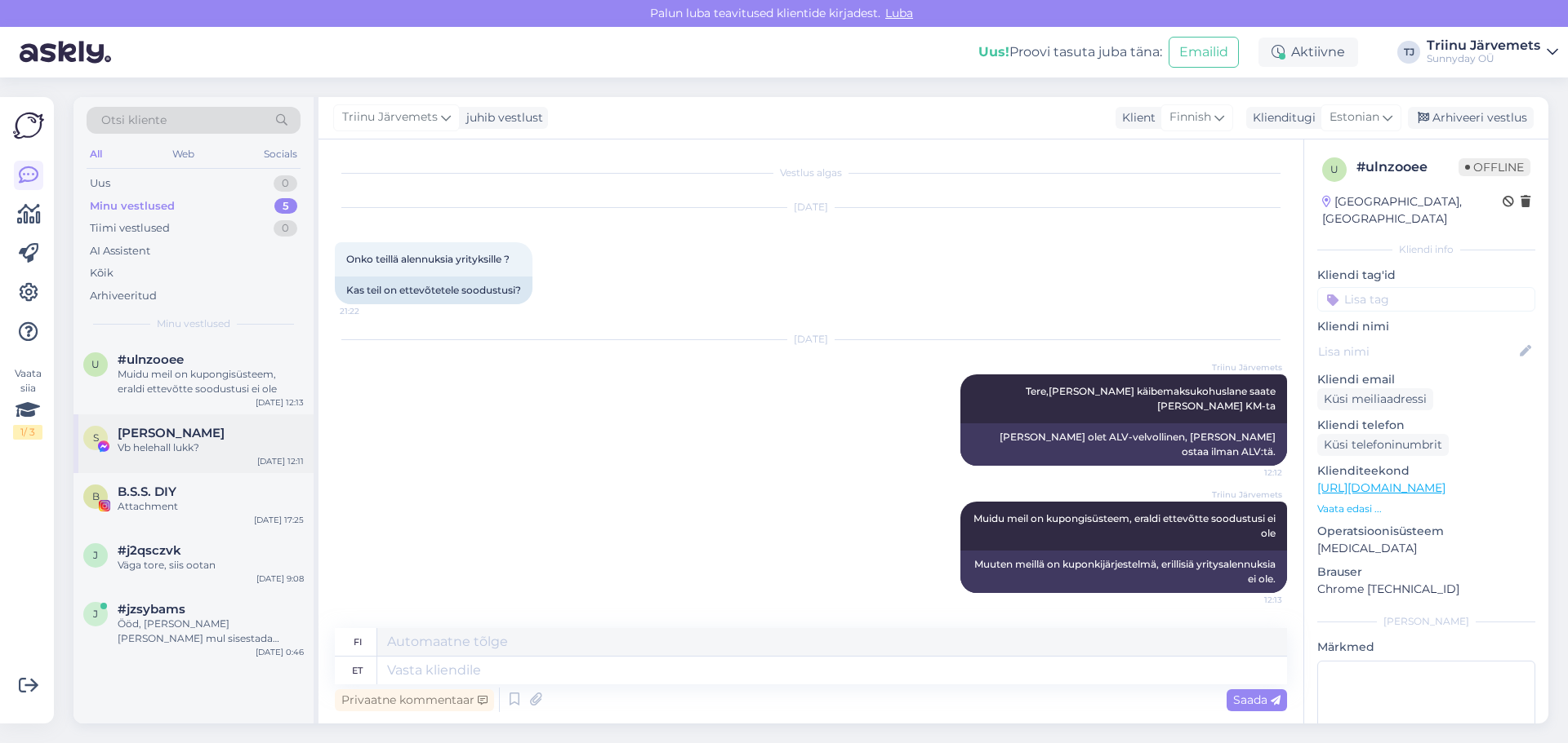
click at [201, 445] on div "Vb helehall lukk?" at bounding box center [211, 448] width 186 height 15
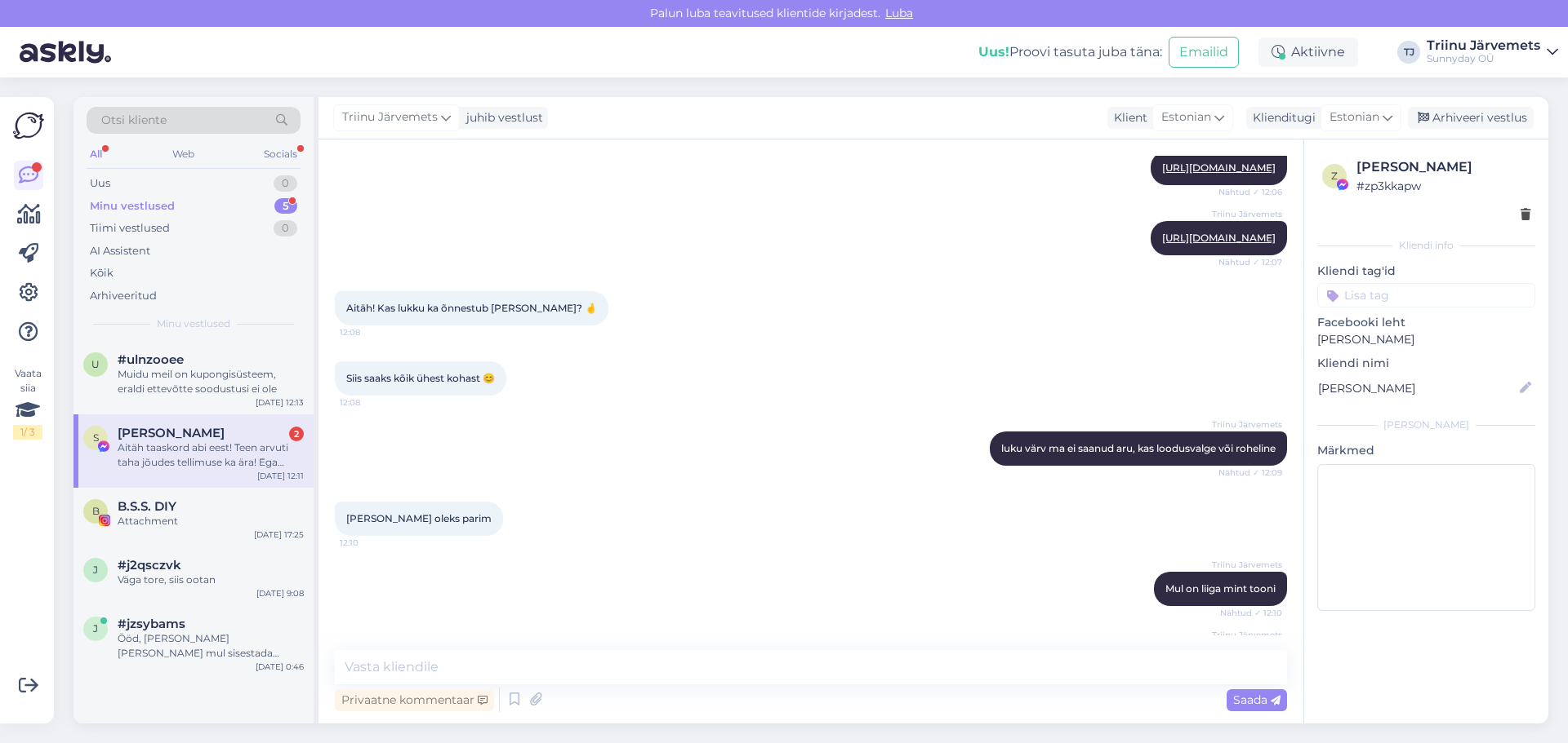
scroll to position [8248, 0]
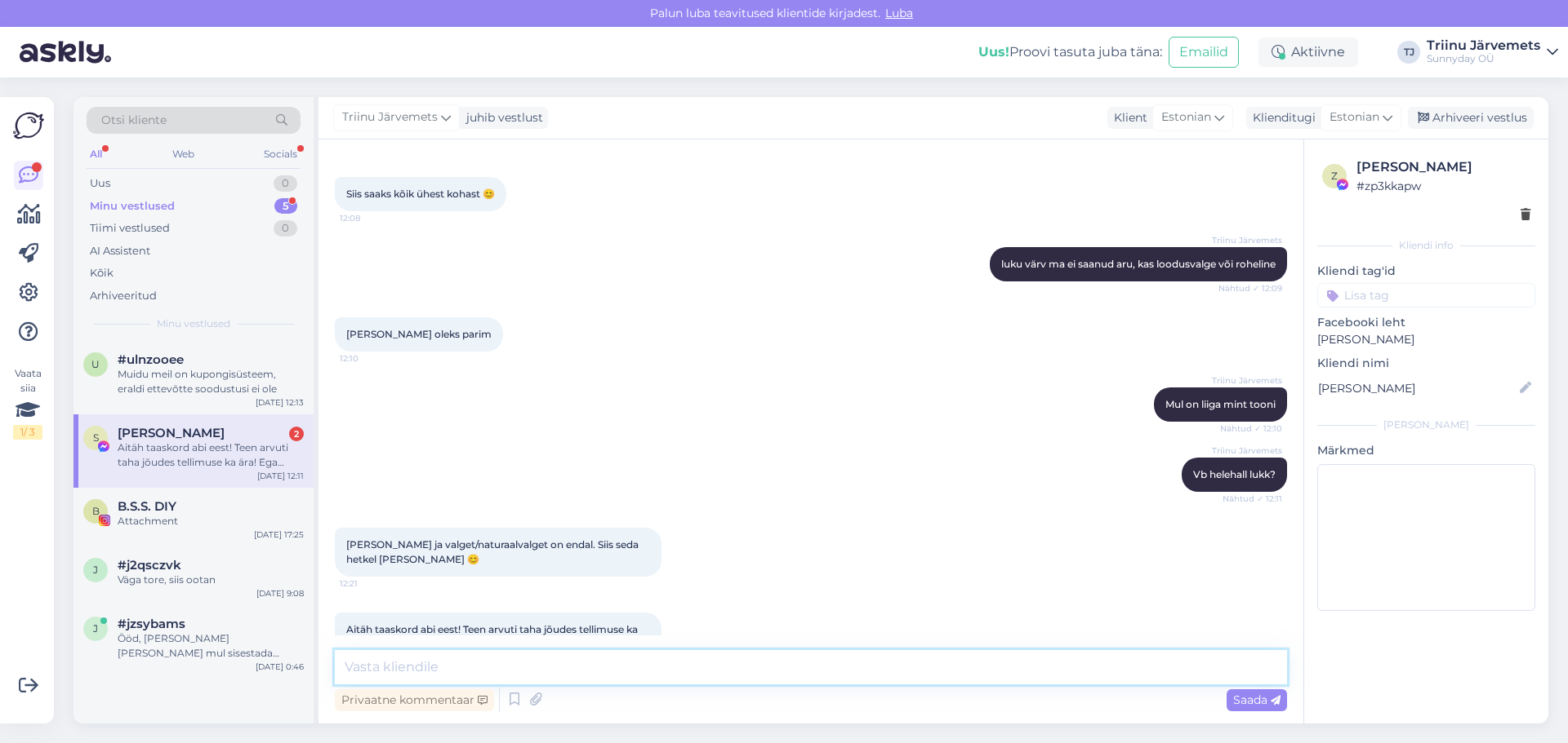
click at [685, 668] on textarea at bounding box center [811, 667] width 952 height 34
type textarea "hetkel ei ole plaanis, järgmine e-smaspäev :)"
